Goal: Task Accomplishment & Management: Complete application form

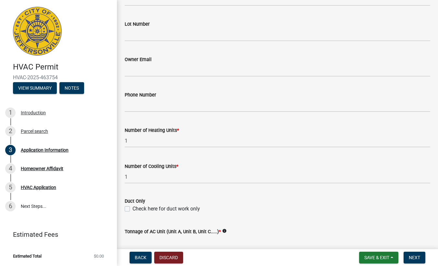
scroll to position [221, 0]
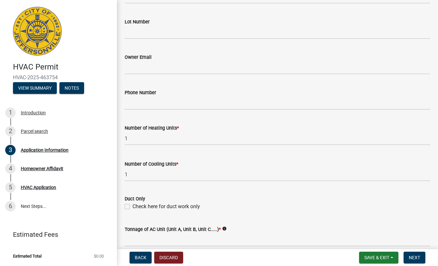
type input "Mini Spit intall and hood vent."
click at [133, 141] on input "1" at bounding box center [278, 138] width 306 height 13
drag, startPoint x: 159, startPoint y: 138, endPoint x: 119, endPoint y: 137, distance: 40.6
click at [119, 137] on div "Application Information share Share Property Information Owner Name * [PERSON_N…" at bounding box center [277, 130] width 321 height 686
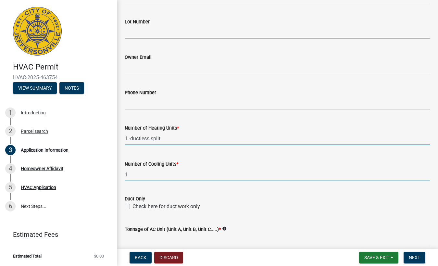
type input "-1"
drag, startPoint x: 141, startPoint y: 176, endPoint x: 123, endPoint y: 174, distance: 17.3
click at [121, 173] on div "Number of Cooling Units * 1" at bounding box center [277, 166] width 315 height 30
paste input "-ductless split"
type input "-1"
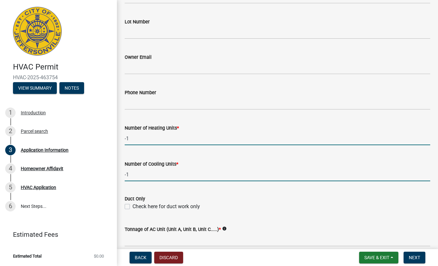
click at [145, 139] on input "-1" at bounding box center [278, 138] width 306 height 13
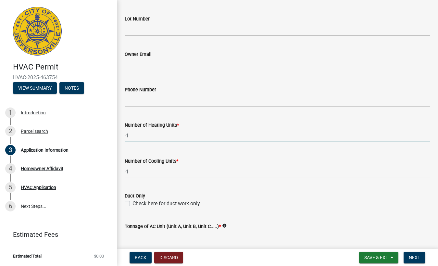
type input "-"
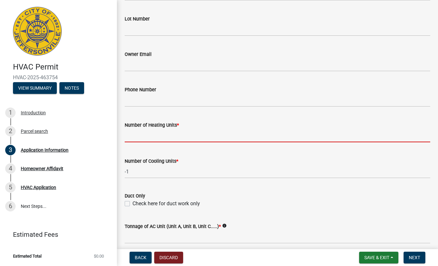
scroll to position [0, 0]
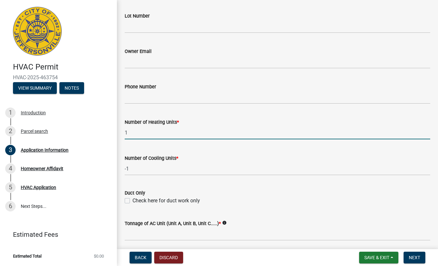
type input "1"
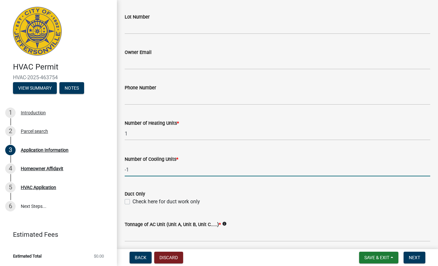
drag, startPoint x: 137, startPoint y: 169, endPoint x: 119, endPoint y: 167, distance: 18.7
click at [119, 167] on div "Application Information share Share Property Information Owner Name * [PERSON_N…" at bounding box center [277, 125] width 321 height 686
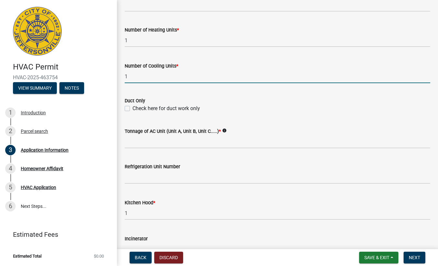
scroll to position [333, 0]
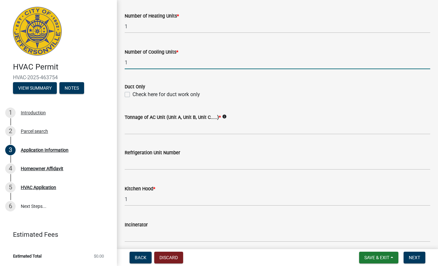
type input "1"
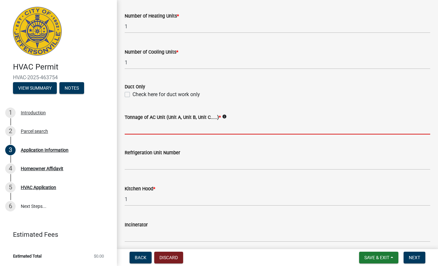
click at [153, 128] on input "Tonnage of AC Unit (Unit A, Unit B, Unit C.....) *" at bounding box center [278, 127] width 306 height 13
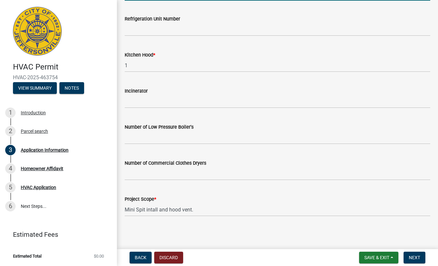
scroll to position [0, 0]
type input "2.5 Tonnage"
click at [410, 256] on span "Next" at bounding box center [414, 257] width 11 height 5
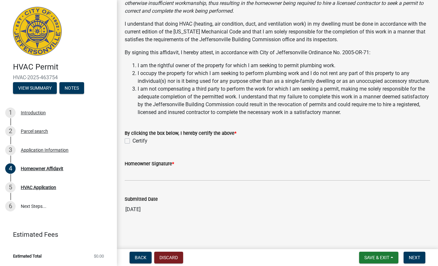
scroll to position [153, 0]
click at [133, 144] on label "Certify" at bounding box center [140, 141] width 15 height 8
click at [133, 141] on input "Certify" at bounding box center [135, 139] width 4 height 4
checkbox input "true"
click at [153, 180] on input "Homeowner Signature *" at bounding box center [278, 174] width 306 height 13
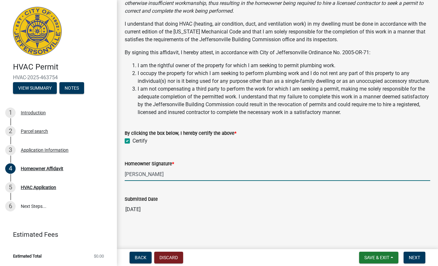
scroll to position [159, 0]
type input "[PERSON_NAME]"
click at [418, 257] on span "Next" at bounding box center [414, 257] width 11 height 5
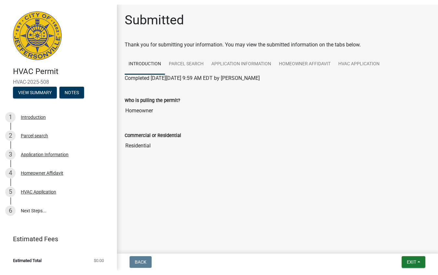
scroll to position [0, 0]
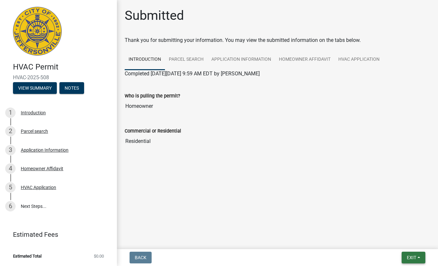
click at [411, 254] on button "Exit" at bounding box center [414, 258] width 24 height 12
click at [393, 240] on button "Save & Exit" at bounding box center [400, 241] width 52 height 16
